Goal: Task Accomplishment & Management: Manage account settings

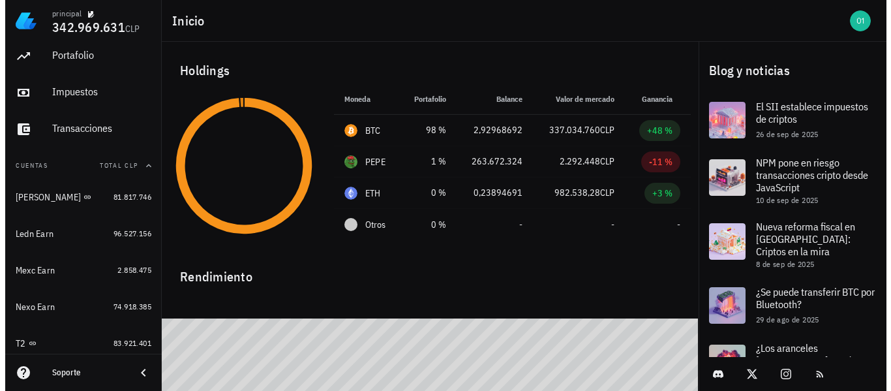
scroll to position [65, 0]
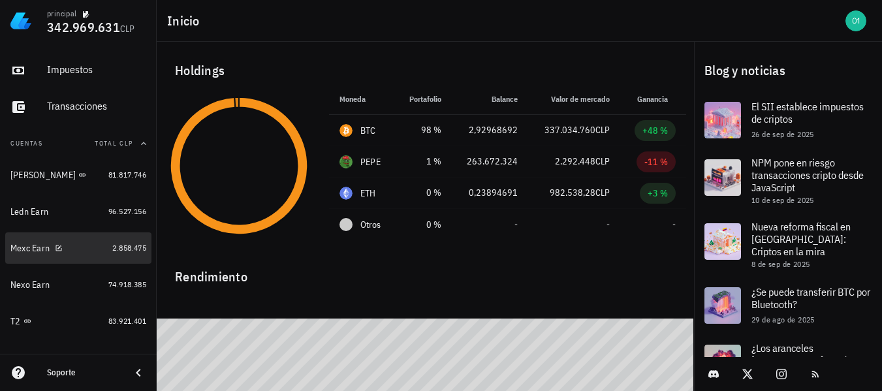
click at [27, 248] on div "Mexc Earn" at bounding box center [29, 248] width 39 height 11
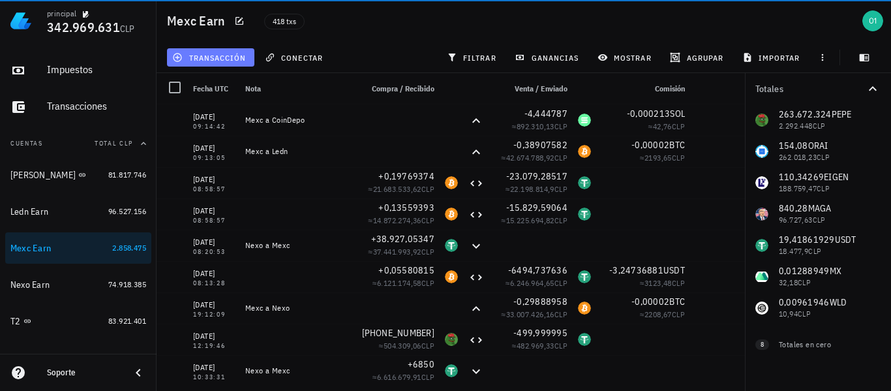
click at [232, 62] on span "transacción" at bounding box center [210, 57] width 71 height 10
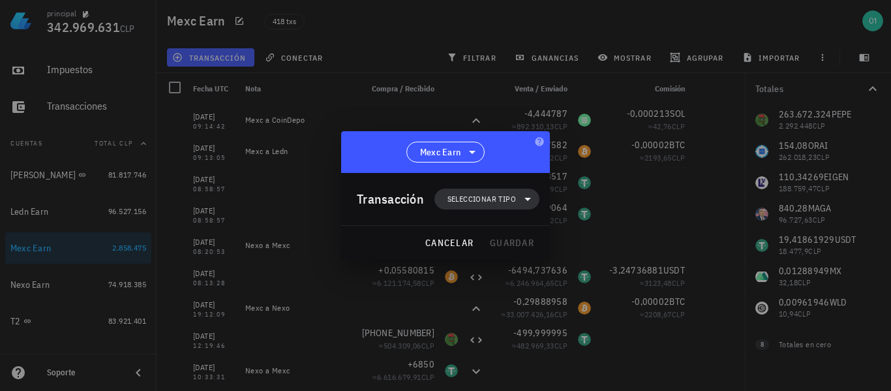
click at [472, 193] on span "Seleccionar tipo" at bounding box center [482, 199] width 69 height 13
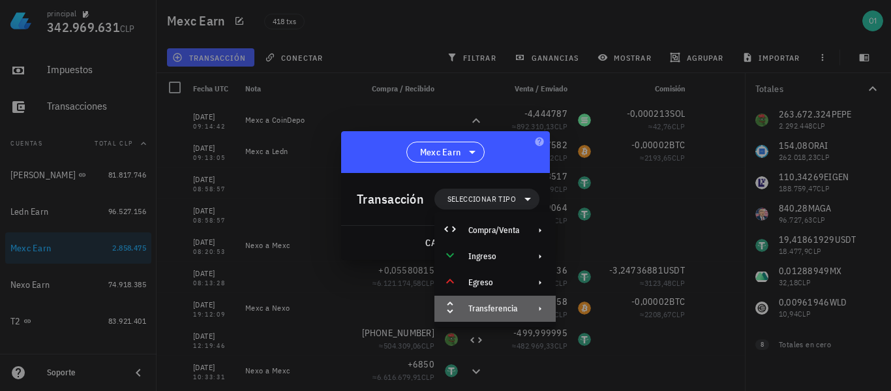
click at [497, 305] on div "Transferencia" at bounding box center [494, 308] width 51 height 10
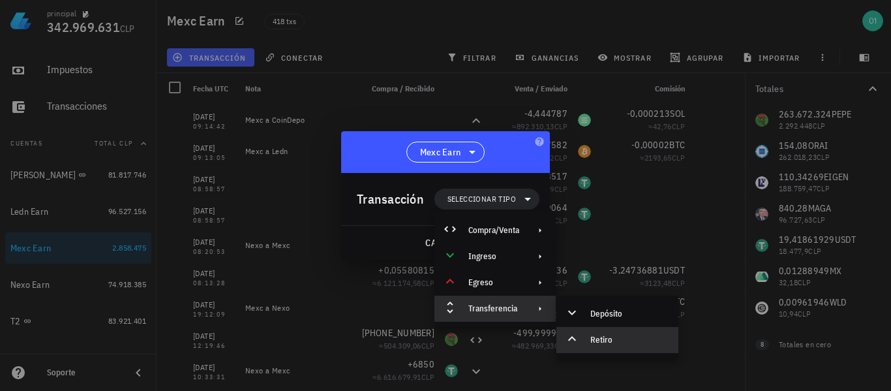
drag, startPoint x: 593, startPoint y: 335, endPoint x: 570, endPoint y: 318, distance: 27.9
click at [593, 335] on div "Retiro" at bounding box center [630, 340] width 78 height 10
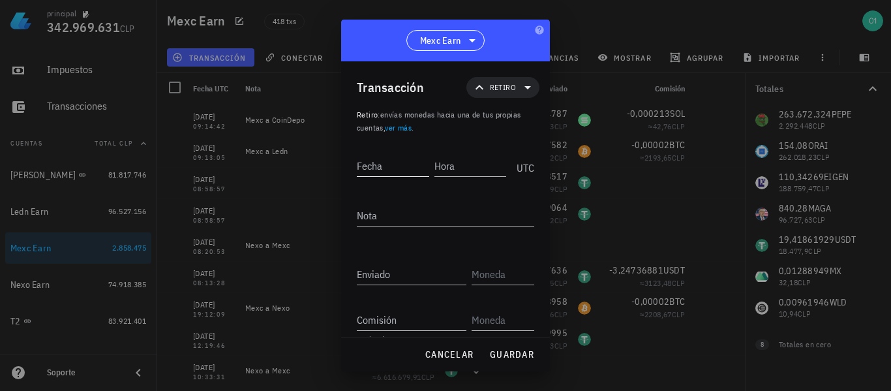
click at [388, 155] on input "Fecha" at bounding box center [393, 165] width 72 height 21
type input "2025-10-09"
type input "16:16:41"
type textarea "Mexc a Skipo"
type input "19,49381729"
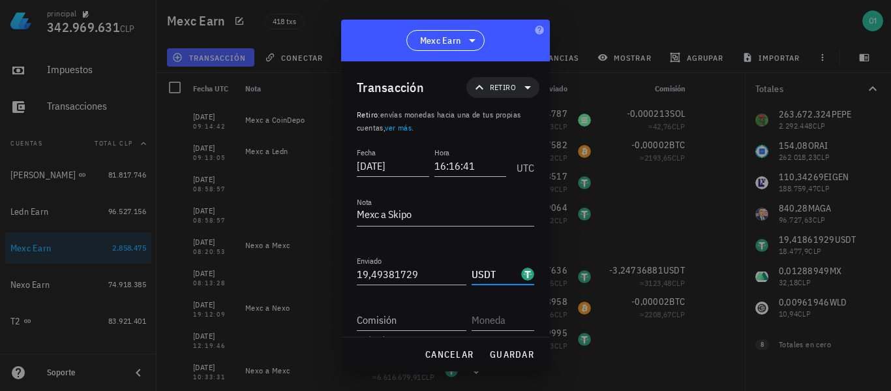
scroll to position [21, 0]
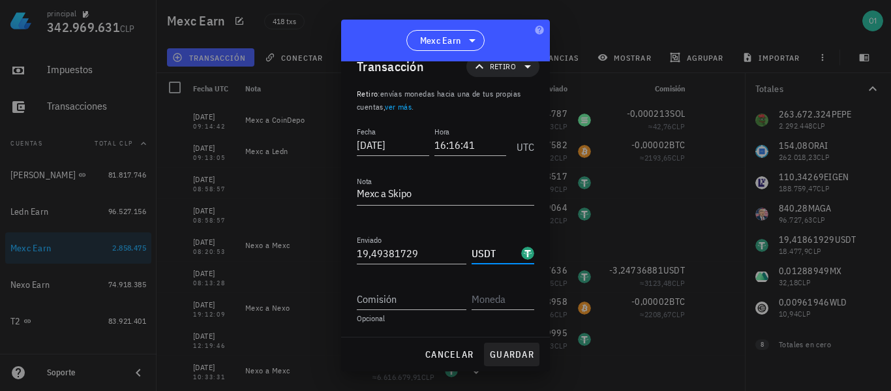
type input "USDT"
click at [509, 352] on span "guardar" at bounding box center [511, 354] width 45 height 12
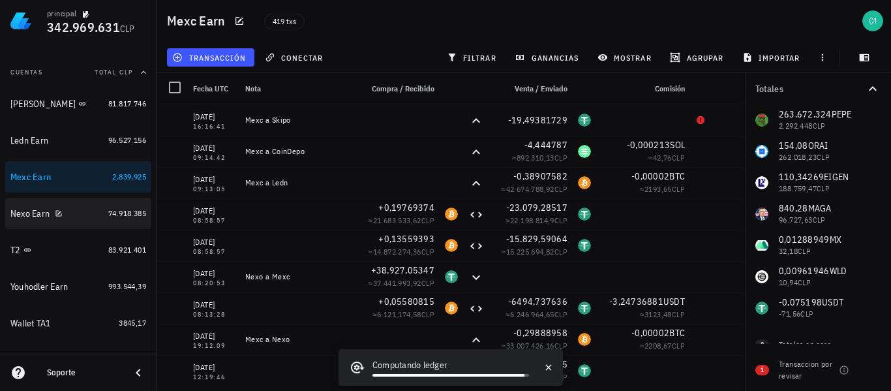
scroll to position [255, 0]
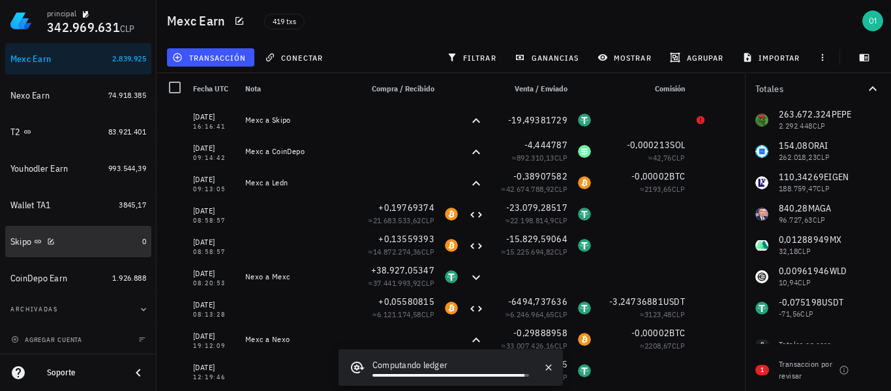
click at [25, 246] on div "Skipo" at bounding box center [20, 241] width 21 height 11
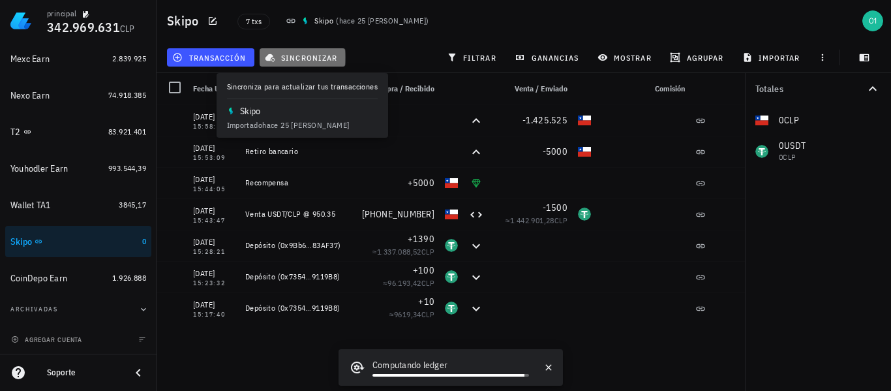
click at [279, 59] on span "sincronizar" at bounding box center [303, 57] width 70 height 10
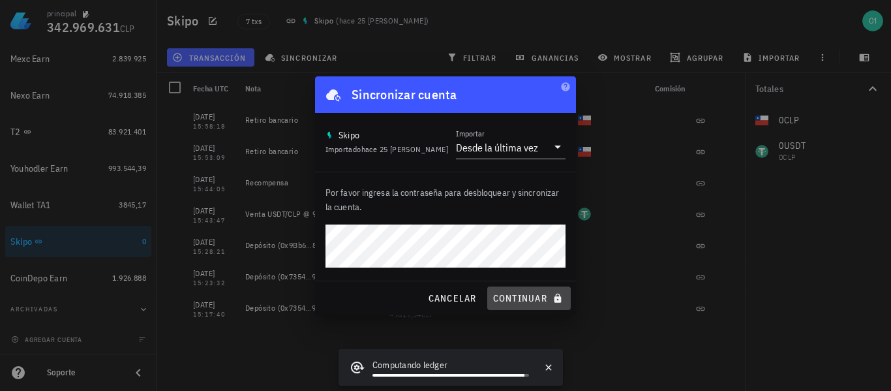
click at [514, 300] on span "continuar" at bounding box center [529, 298] width 73 height 12
